Goal: Navigation & Orientation: Go to known website

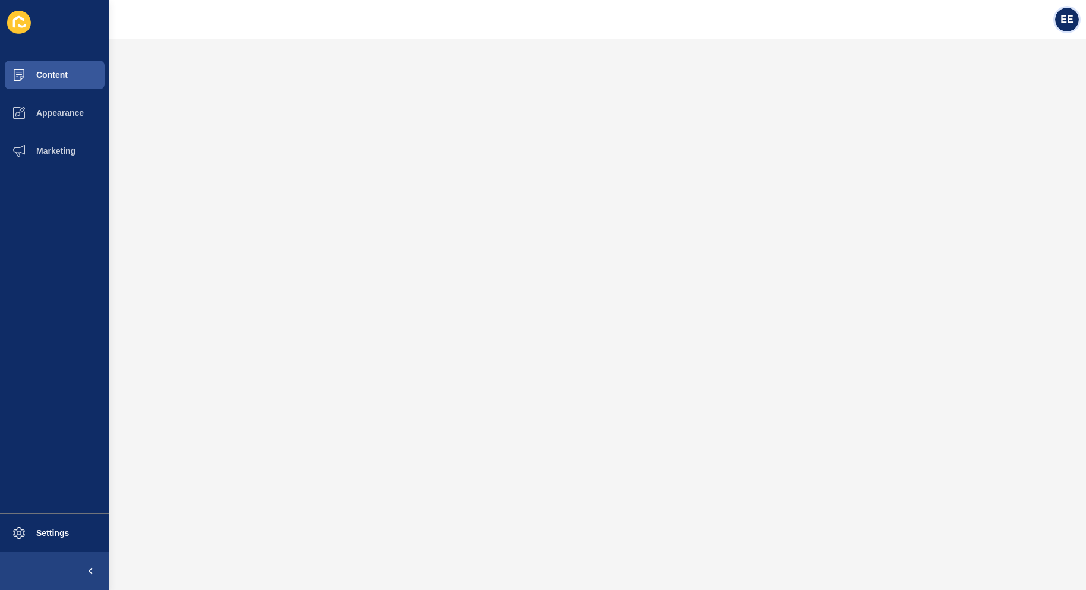
click at [1069, 14] on span "EE" at bounding box center [1067, 20] width 12 height 12
click at [1020, 99] on link "Logout" at bounding box center [1037, 99] width 87 height 26
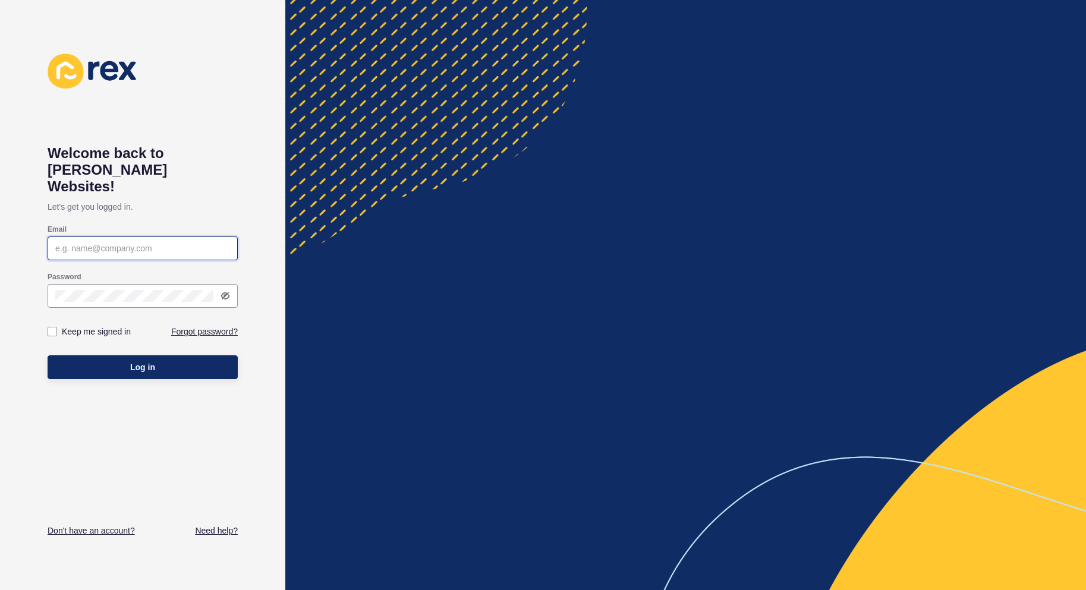
type input "[PERSON_NAME][EMAIL_ADDRESS][PERSON_NAME][DOMAIN_NAME]"
click at [151, 361] on span "Log in" at bounding box center [142, 367] width 25 height 12
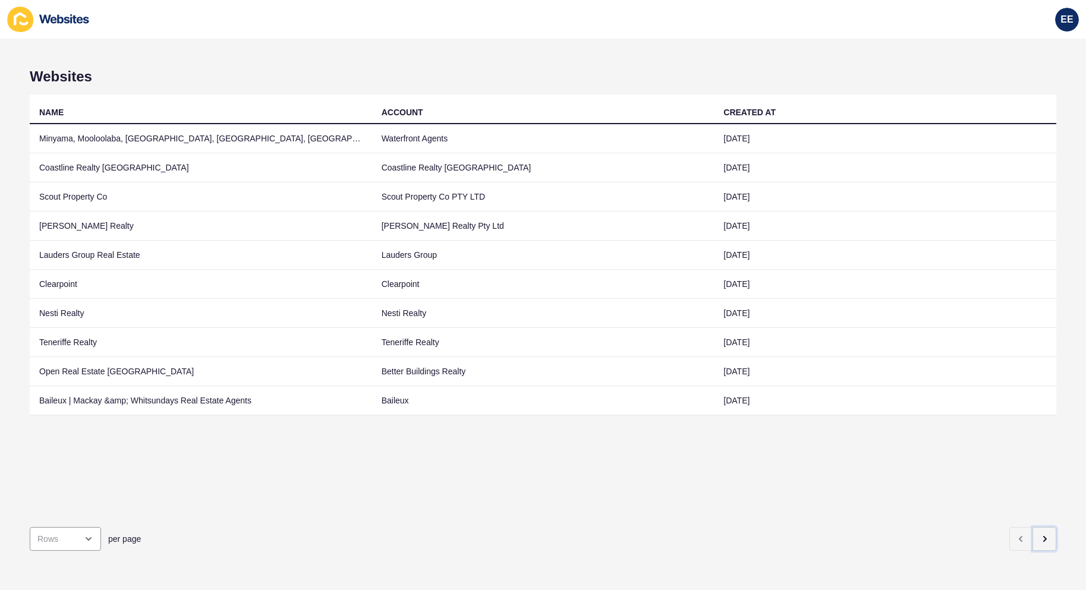
click at [1037, 537] on button "button" at bounding box center [1045, 539] width 24 height 24
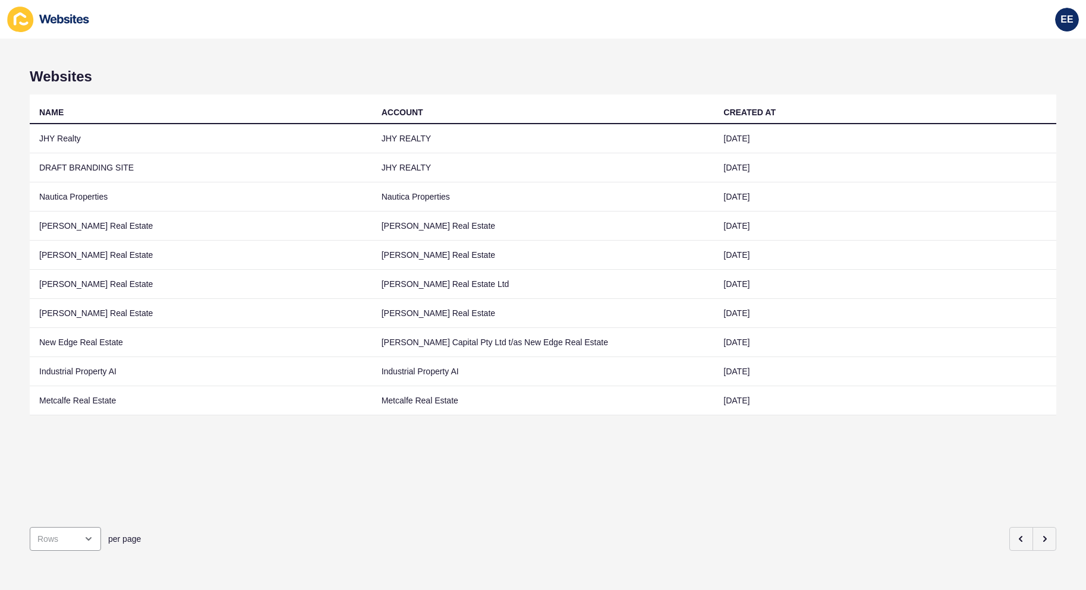
click at [81, 342] on td "New Edge Real Estate" at bounding box center [201, 342] width 342 height 29
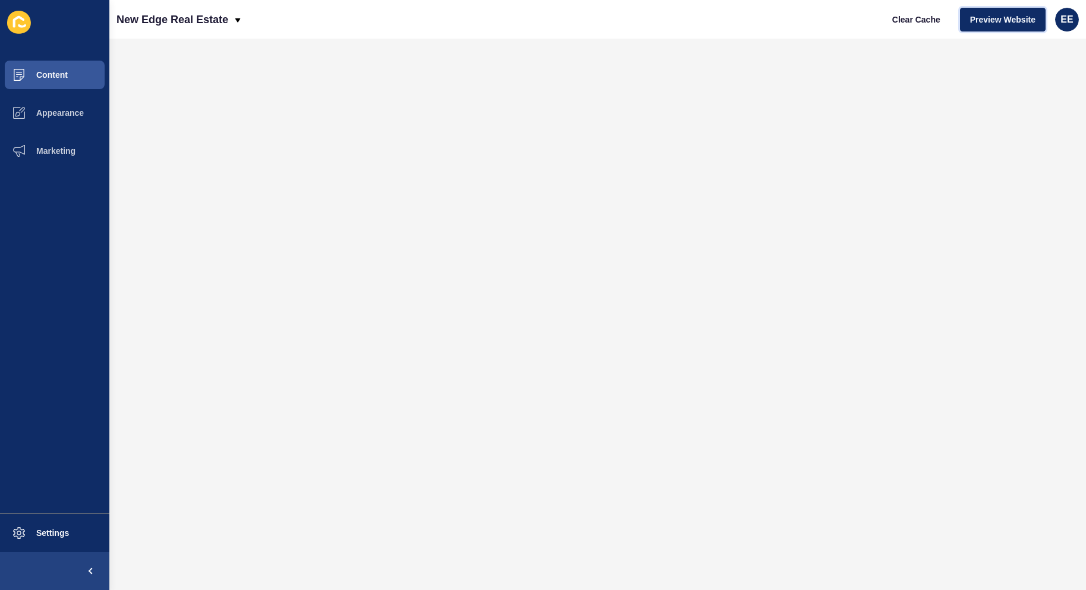
click at [997, 16] on span "Preview Website" at bounding box center [1002, 20] width 65 height 12
